Goal: Task Accomplishment & Management: Manage account settings

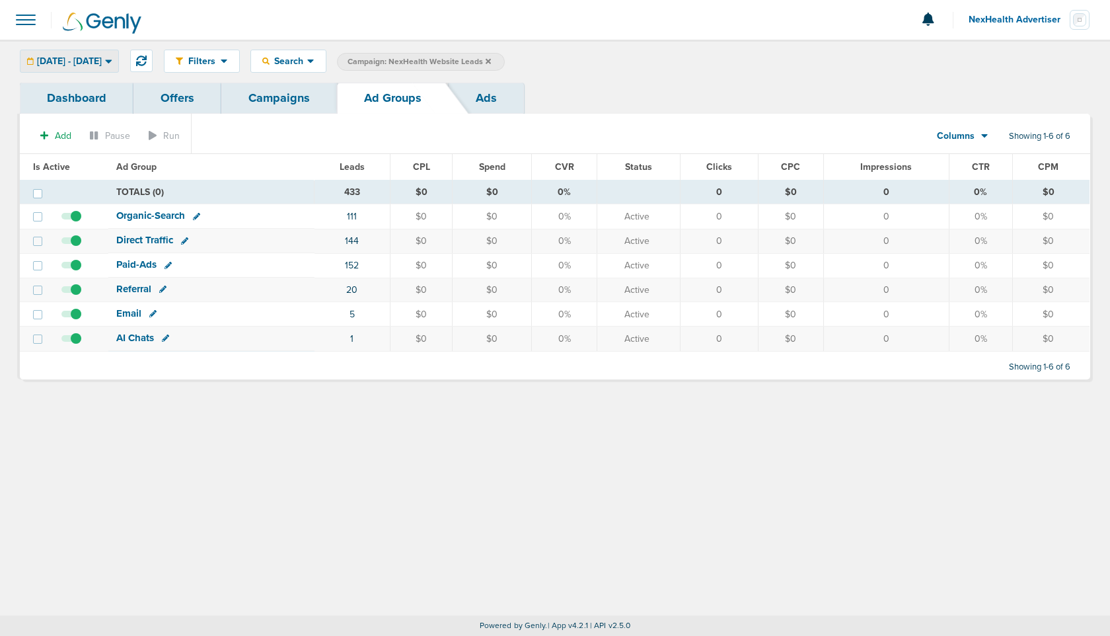
click at [97, 59] on span "[DATE] - [DATE]" at bounding box center [69, 61] width 65 height 9
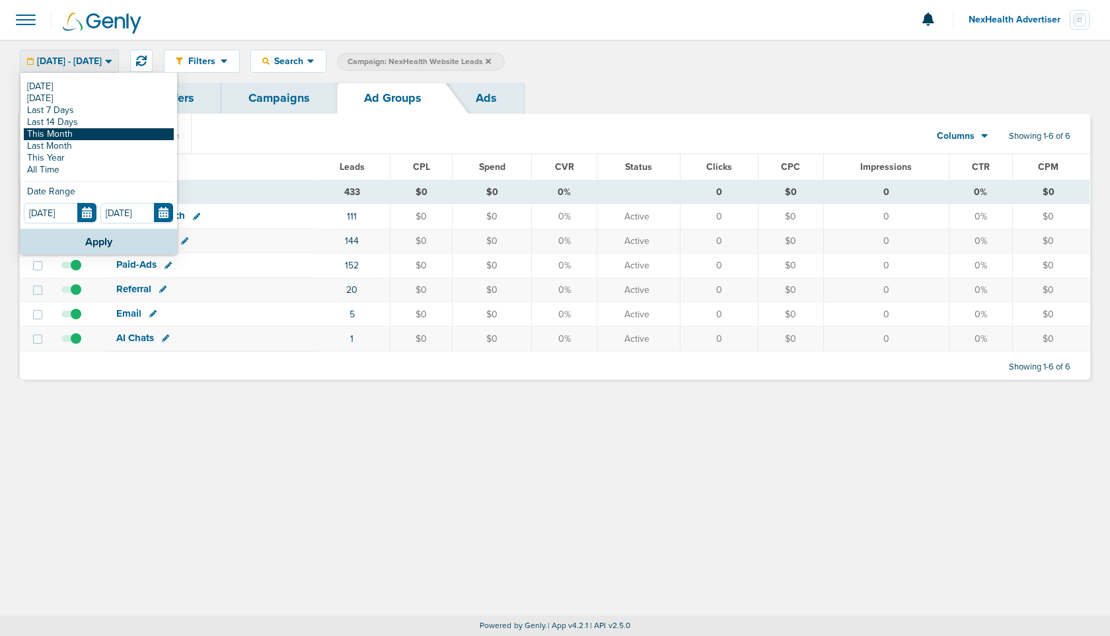
click at [79, 135] on link "This Month" at bounding box center [99, 134] width 150 height 12
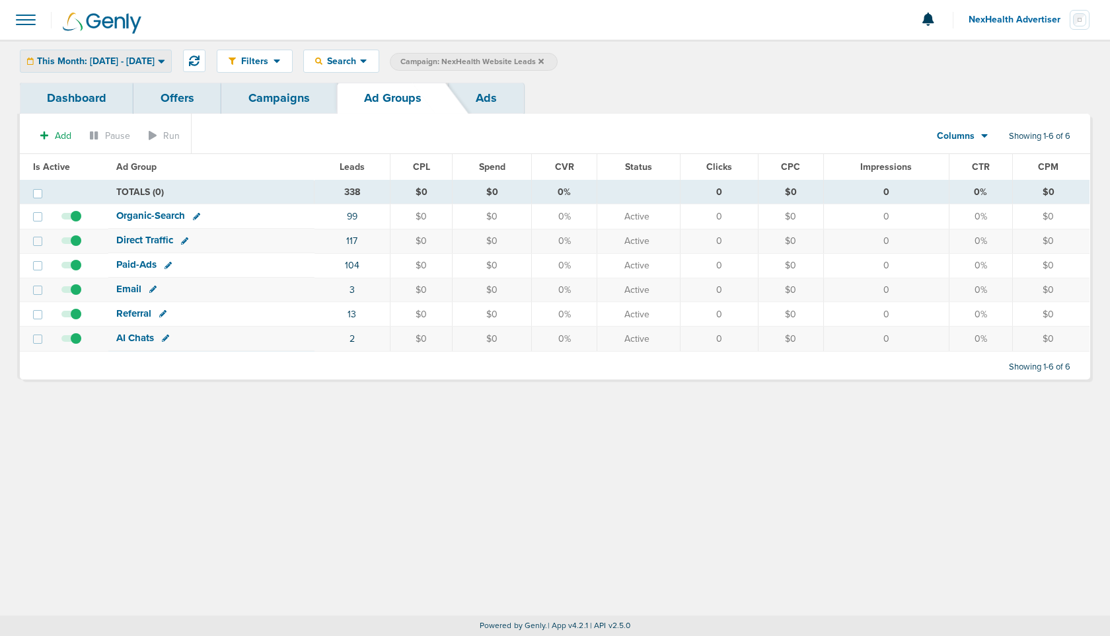
click at [138, 61] on span "This Month: [DATE] - [DATE]" at bounding box center [96, 61] width 118 height 9
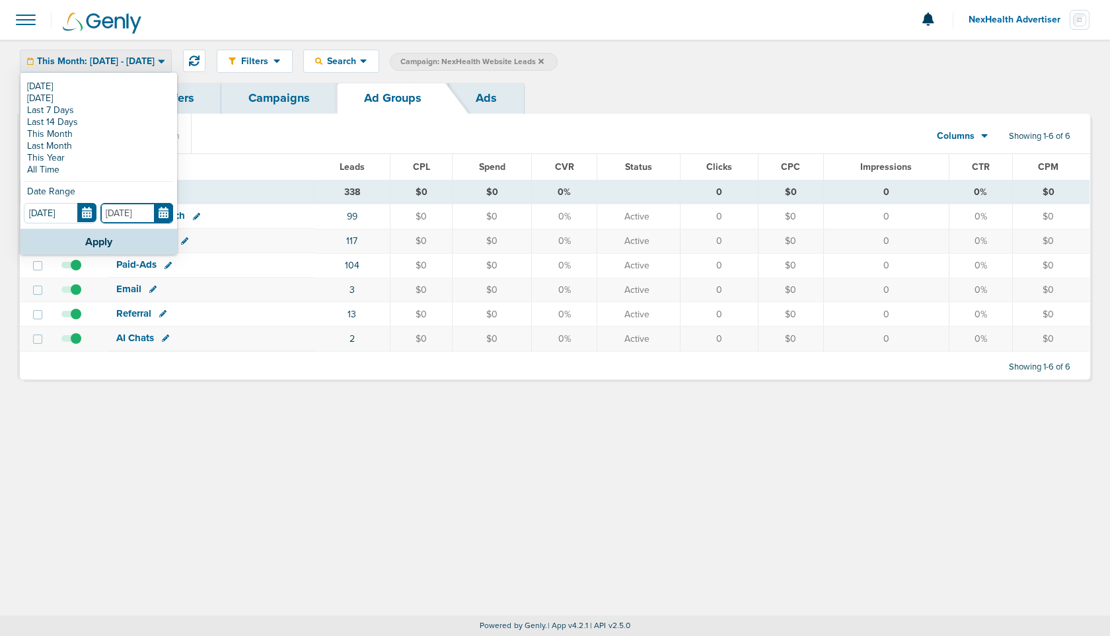
click at [157, 211] on input "[DATE]" at bounding box center [136, 213] width 73 height 20
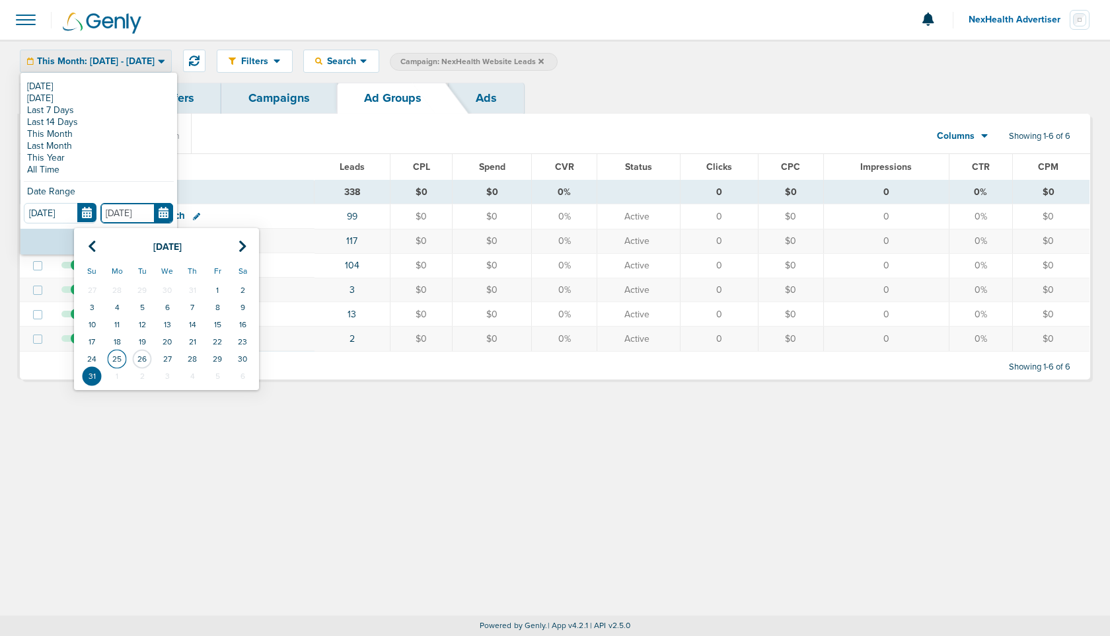
click at [120, 360] on td "25" at bounding box center [116, 358] width 25 height 17
type input "[DATE]"
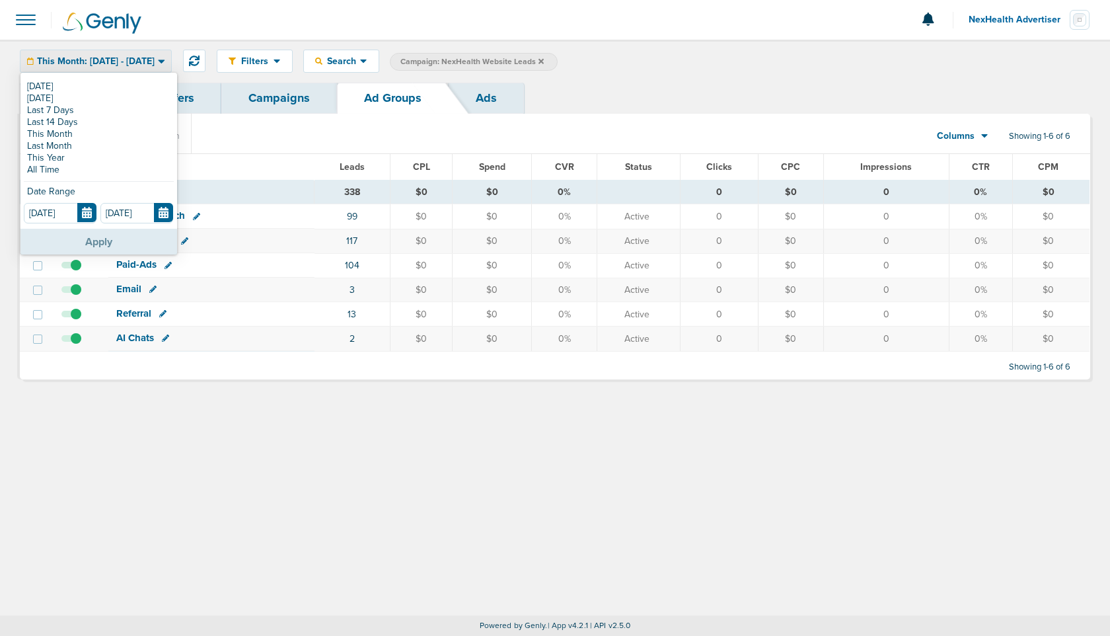
click at [117, 240] on button "Apply" at bounding box center [98, 242] width 157 height 26
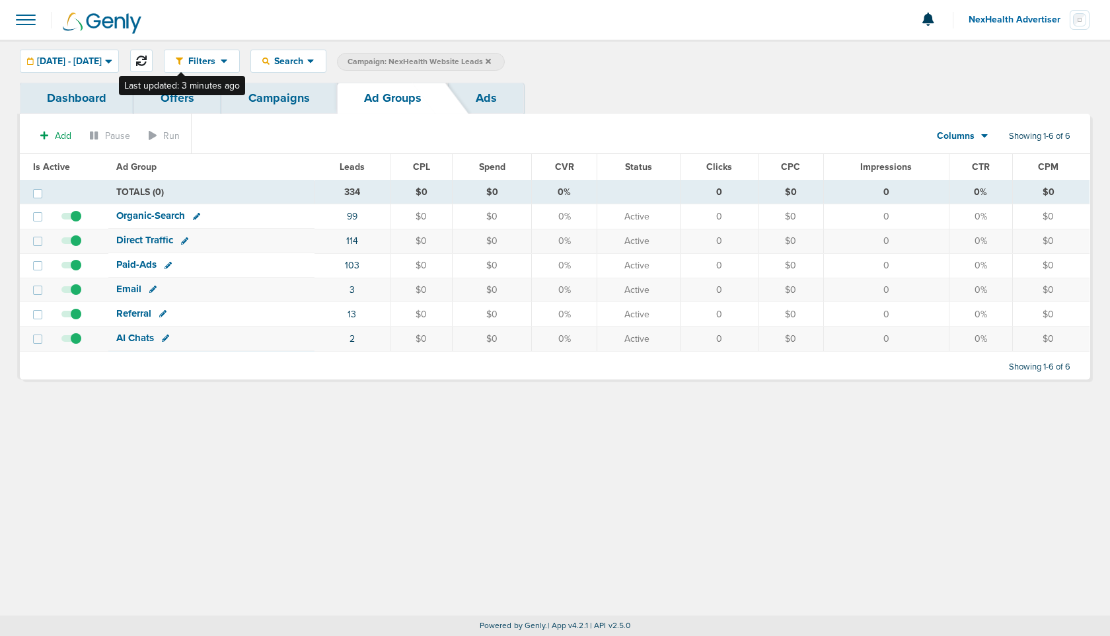
click at [147, 57] on icon at bounding box center [141, 61] width 11 height 11
click at [82, 58] on span "[DATE] - [DATE]" at bounding box center [69, 61] width 65 height 9
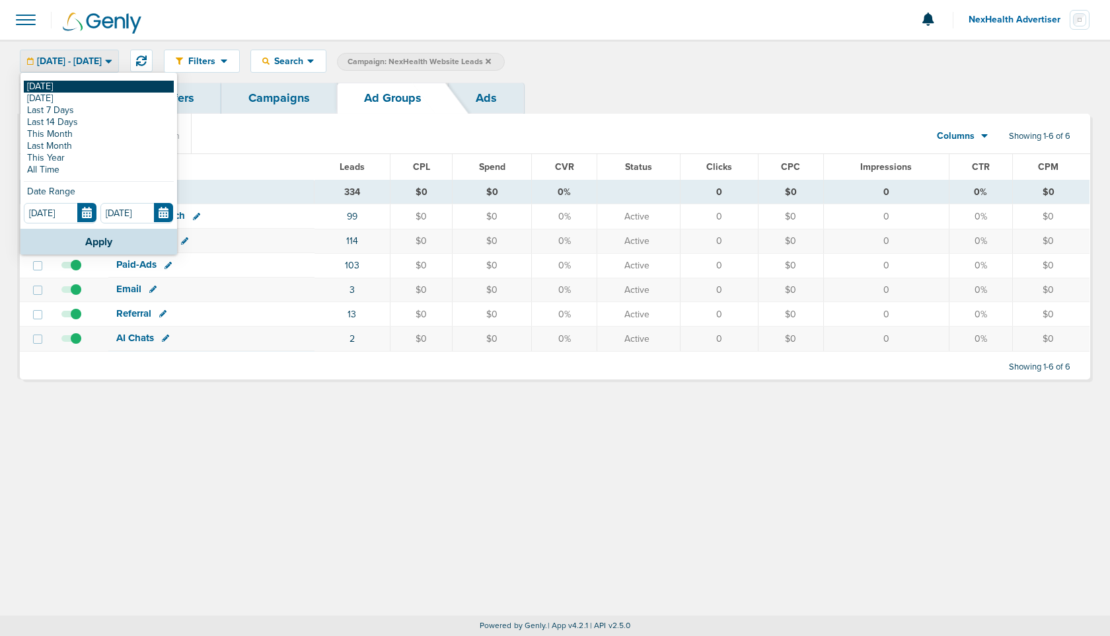
click at [67, 81] on link "[DATE]" at bounding box center [99, 87] width 150 height 12
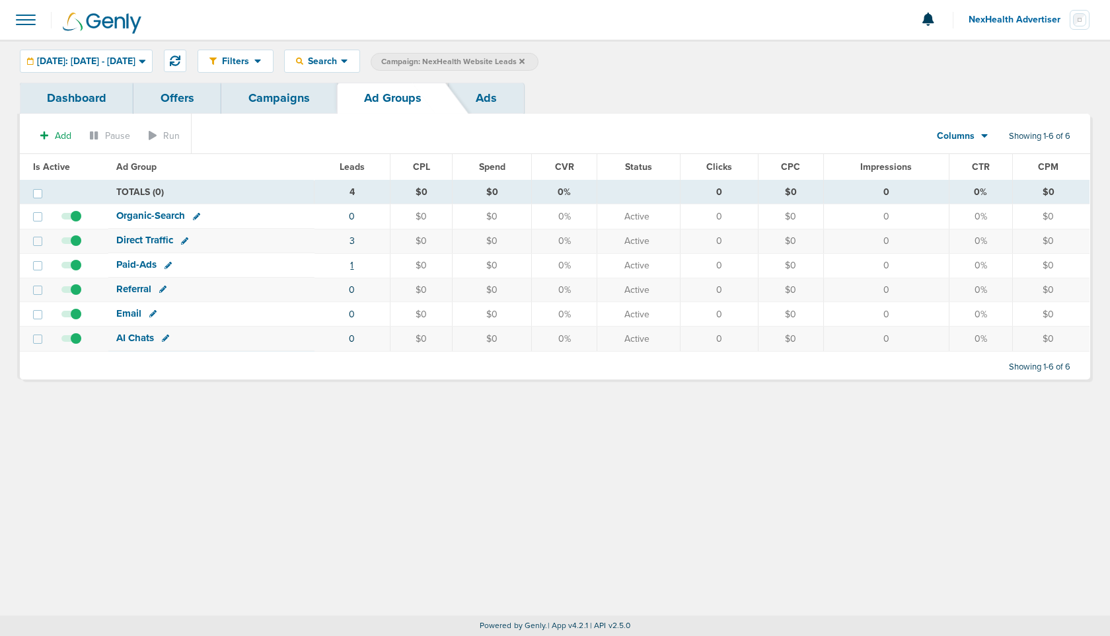
click at [353, 264] on link "1" at bounding box center [351, 265] width 3 height 11
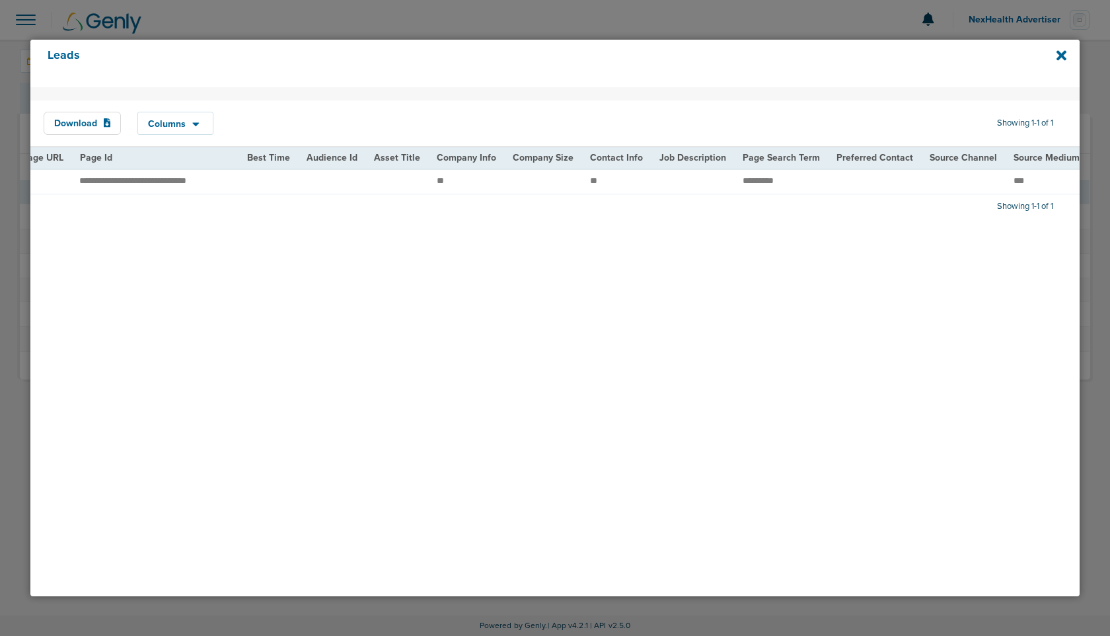
scroll to position [0, 1645]
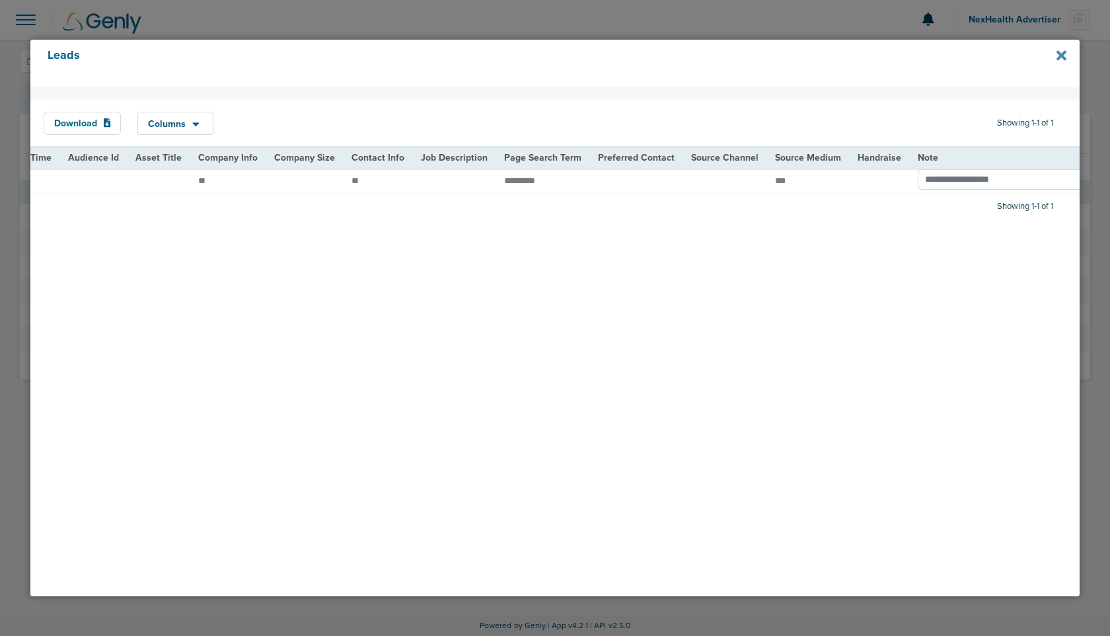
click at [1061, 57] on icon at bounding box center [1062, 56] width 10 height 10
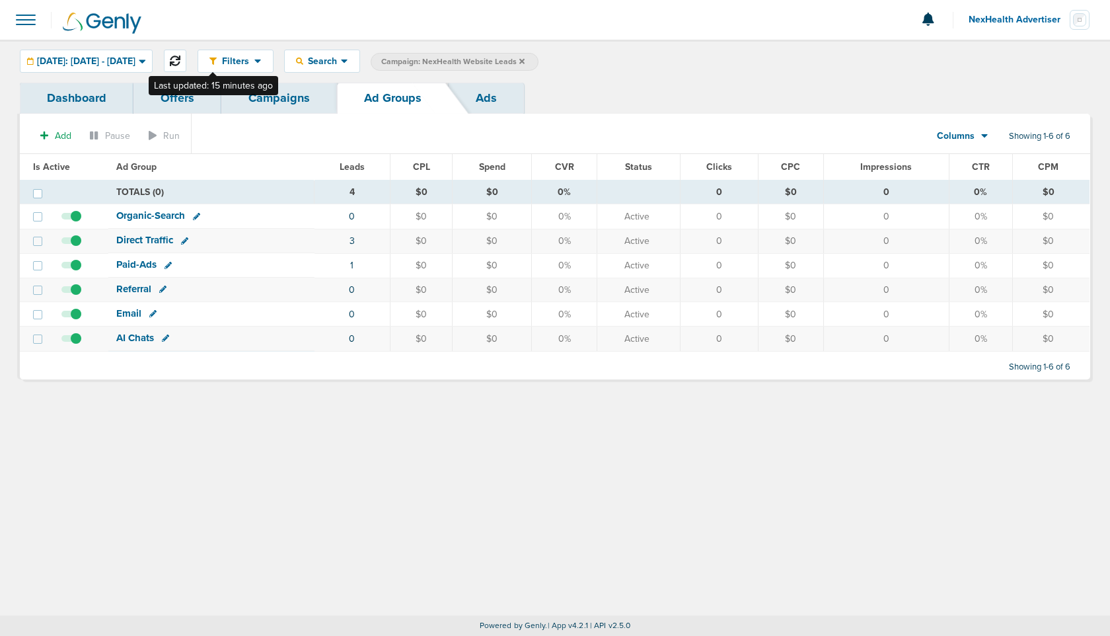
click at [180, 57] on icon at bounding box center [175, 61] width 11 height 11
click at [299, 99] on link "Campaigns" at bounding box center [279, 98] width 116 height 31
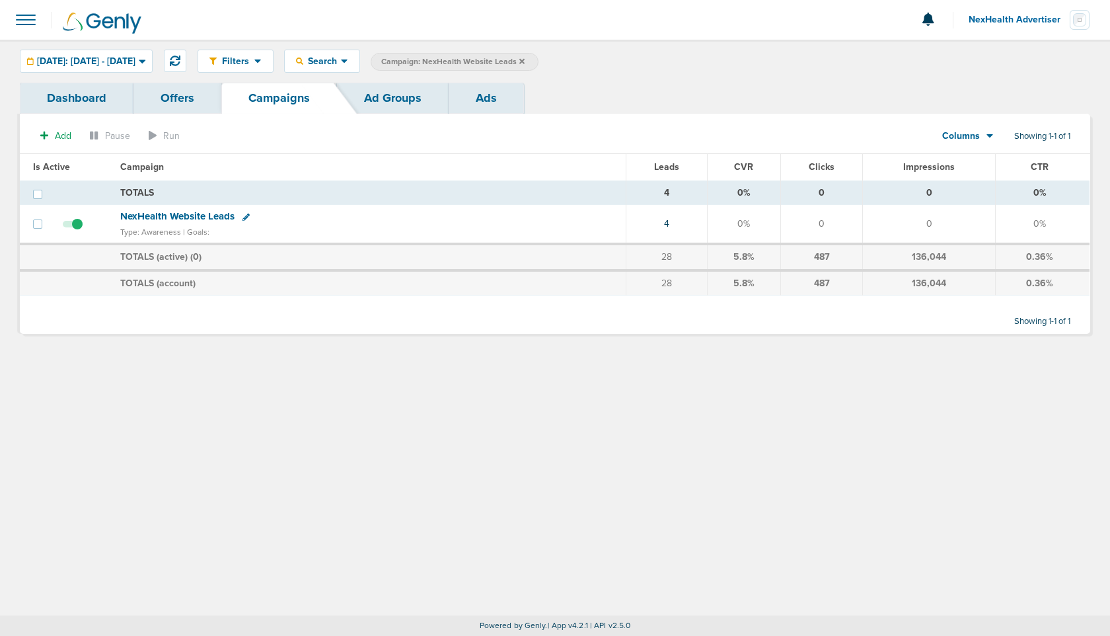
click at [525, 59] on icon at bounding box center [522, 60] width 5 height 5
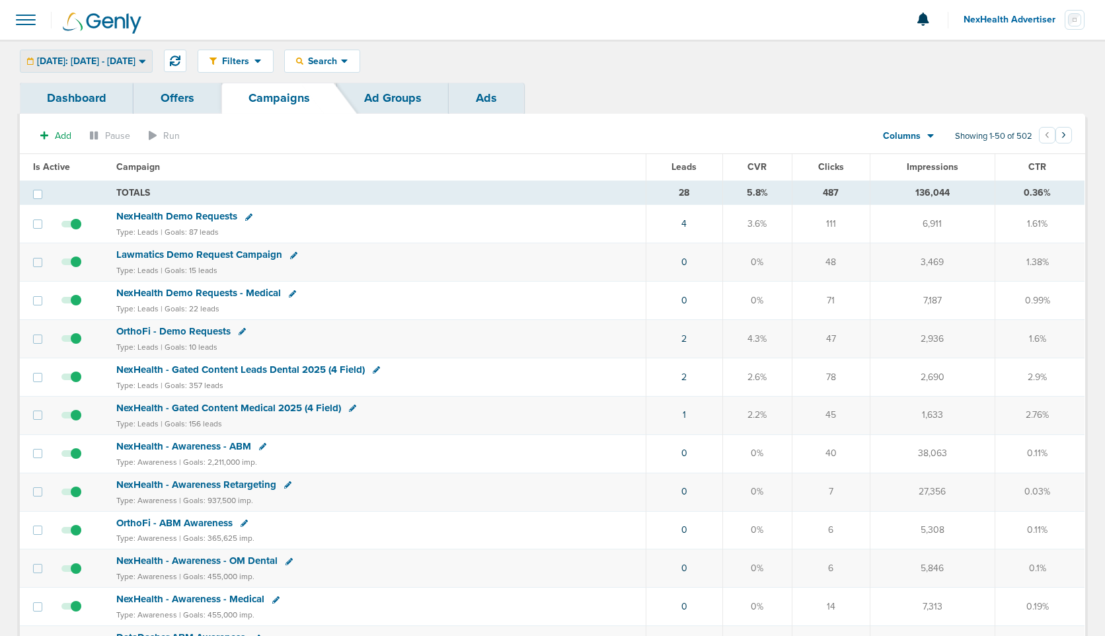
click at [118, 61] on span "[DATE]: [DATE] - [DATE]" at bounding box center [86, 61] width 98 height 9
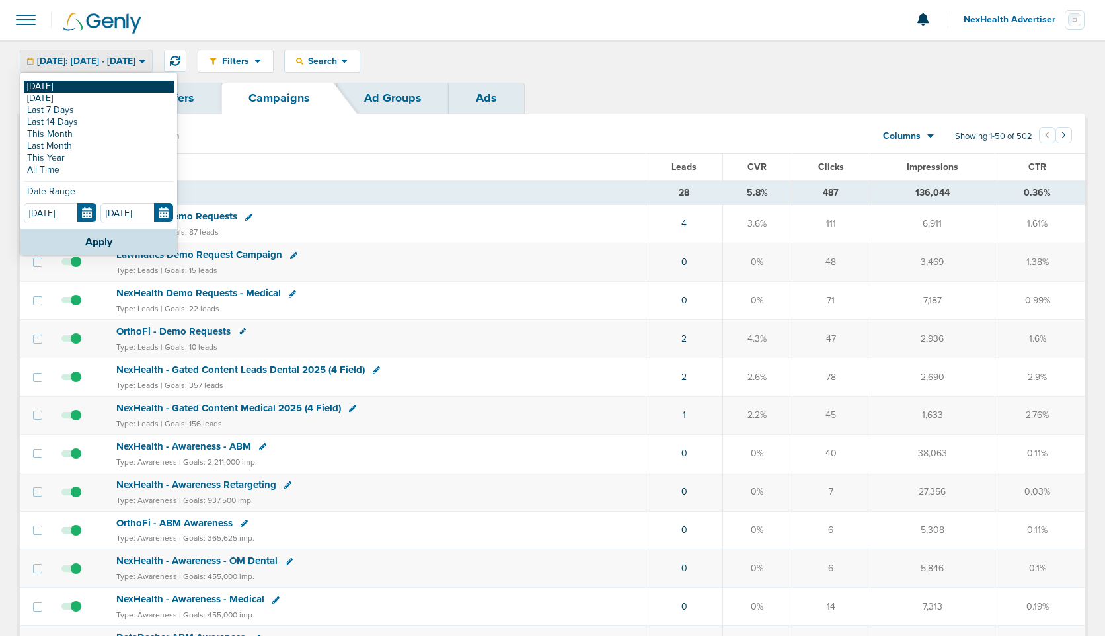
click at [66, 89] on link "[DATE]" at bounding box center [99, 87] width 150 height 12
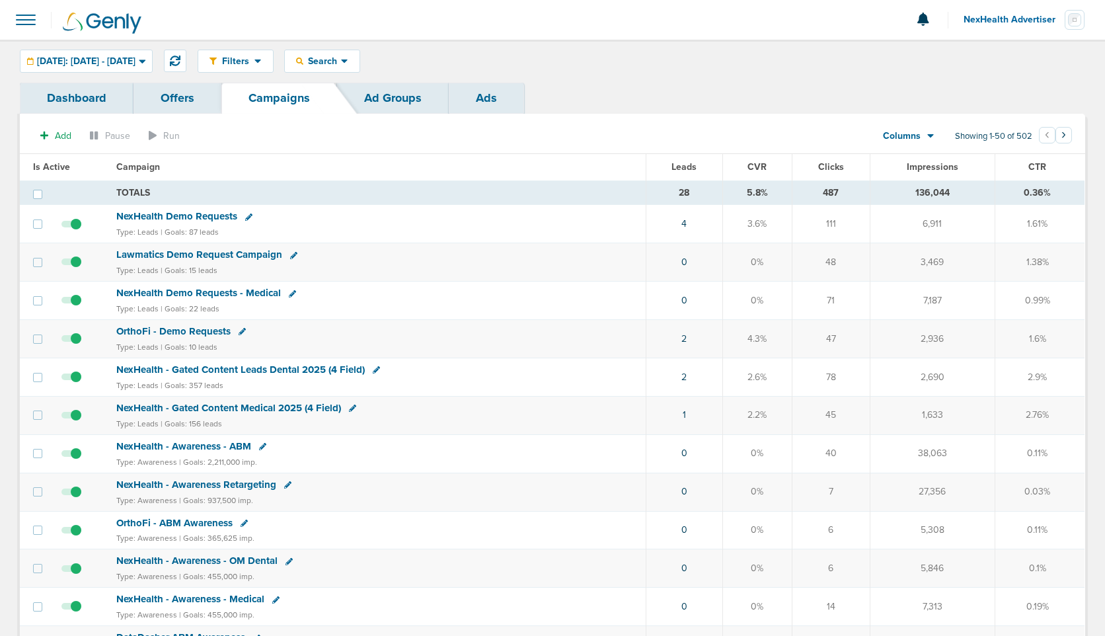
click at [689, 168] on span "Leads" at bounding box center [684, 166] width 25 height 11
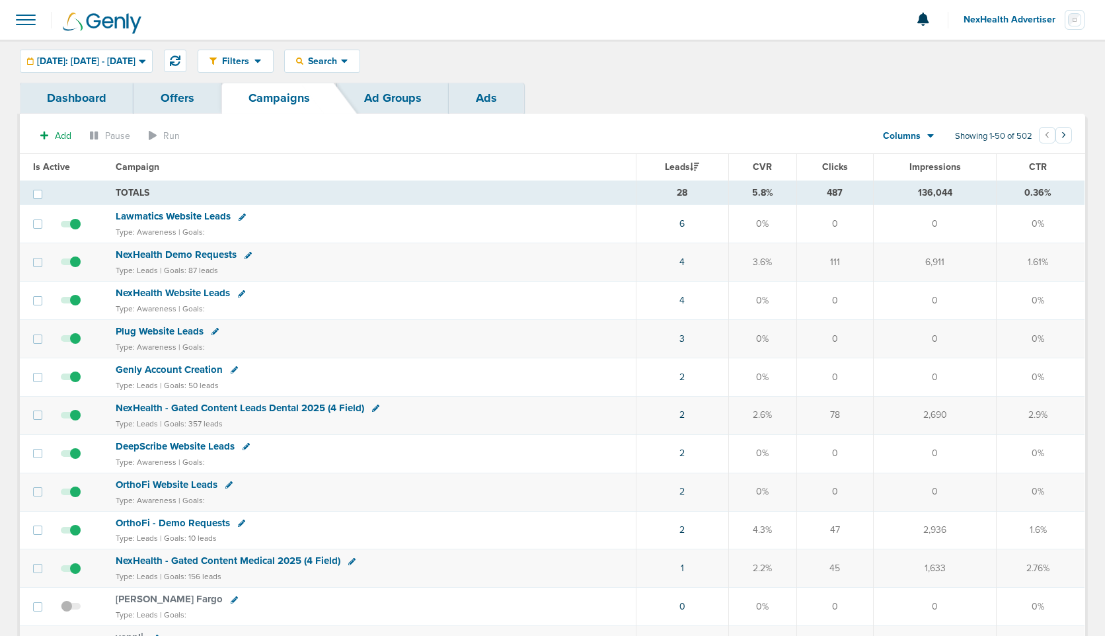
click at [1021, 20] on span "NexHealth Advertiser" at bounding box center [1014, 19] width 101 height 9
click at [976, 66] on ul "Profile Sign Out" at bounding box center [1019, 49] width 132 height 36
click at [988, 54] on link "Sign Out" at bounding box center [1019, 57] width 132 height 17
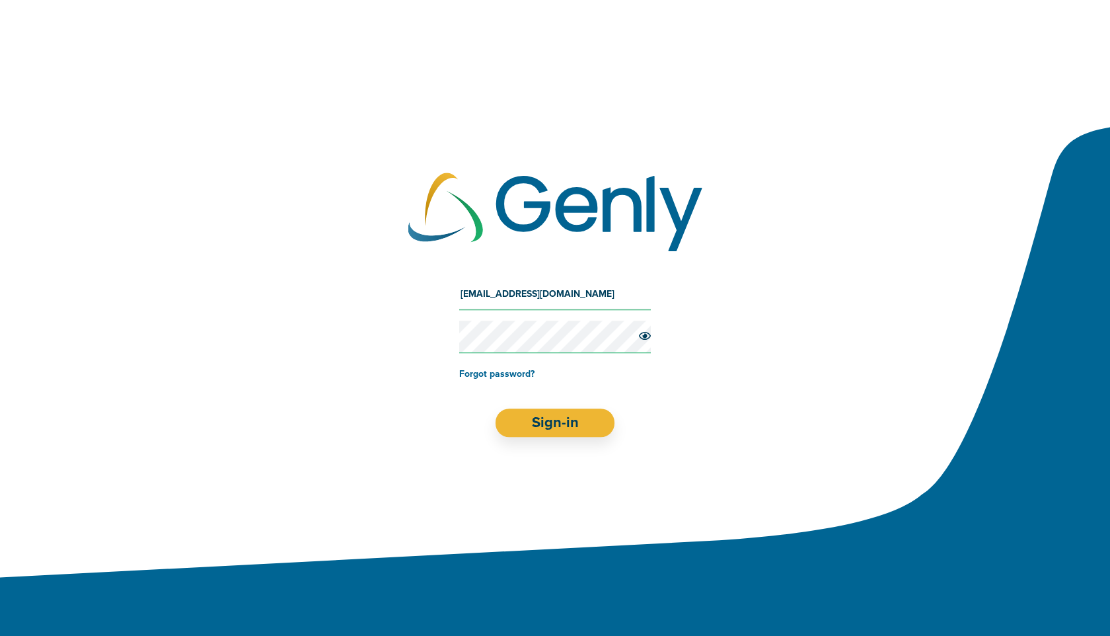
click at [510, 293] on input "[EMAIL_ADDRESS][DOMAIN_NAME]" at bounding box center [555, 294] width 192 height 32
